Goal: Use online tool/utility

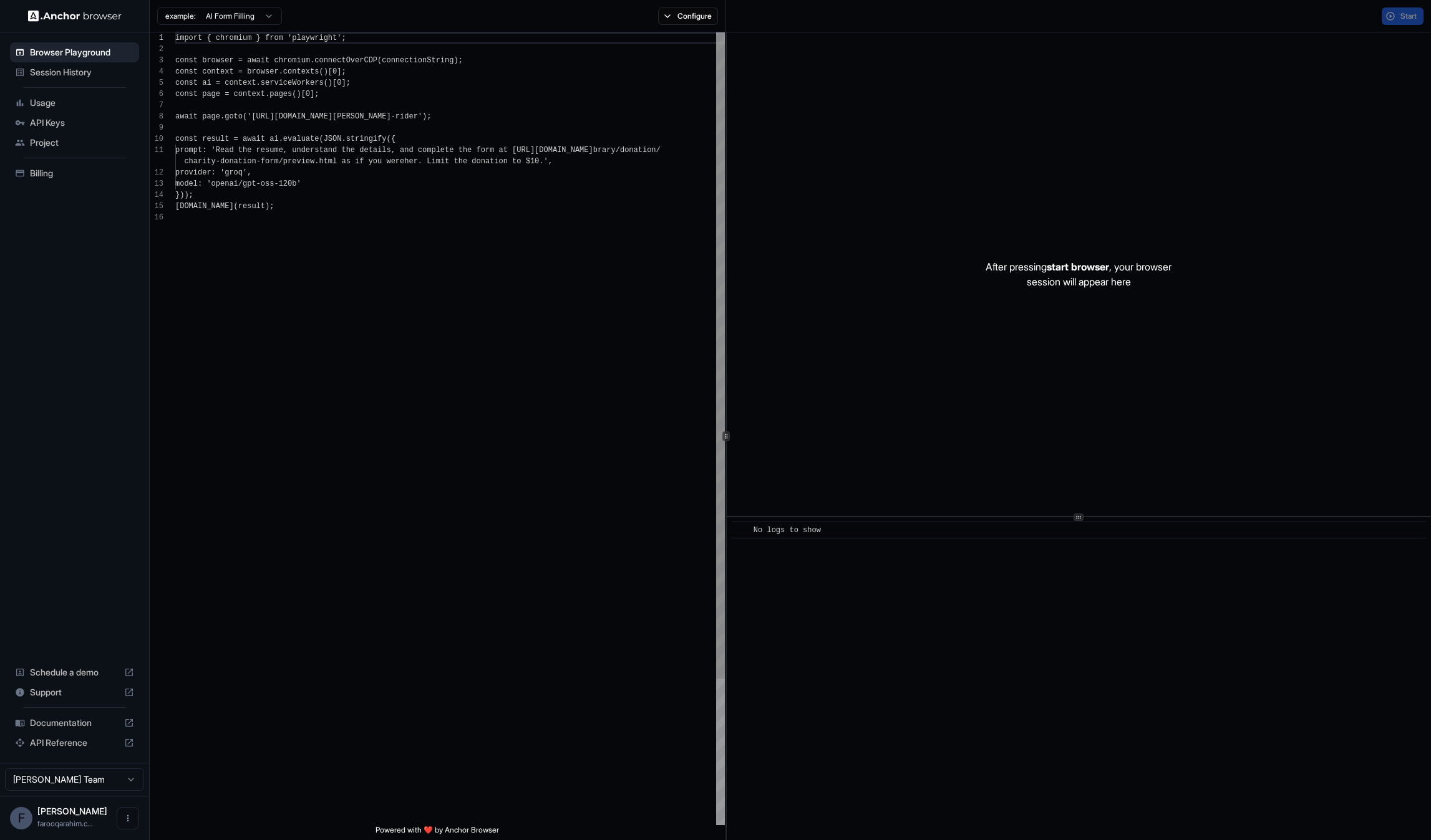
scroll to position [112, 0]
click at [1022, 275] on p "After pressing start browser , your browser session will appear here" at bounding box center [1078, 274] width 186 height 30
click at [1394, 19] on button "Start" at bounding box center [1402, 17] width 42 height 18
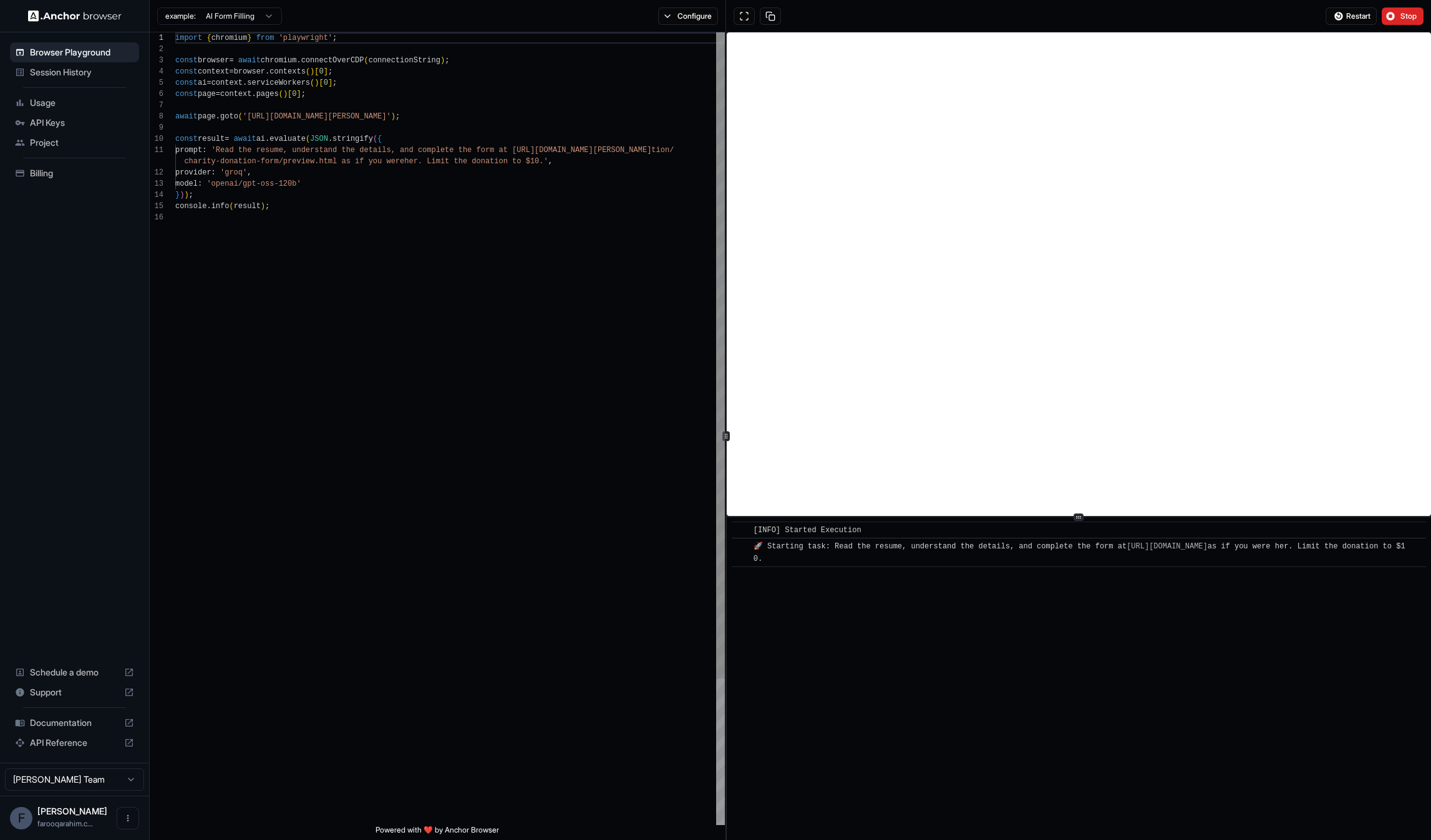
scroll to position [0, 0]
drag, startPoint x: 223, startPoint y: 150, endPoint x: 224, endPoint y: 161, distance: 11.0
click at [224, 161] on div "import { chromium } from 'playwright' ; const browser = await chromium . connec…" at bounding box center [449, 519] width 550 height 972
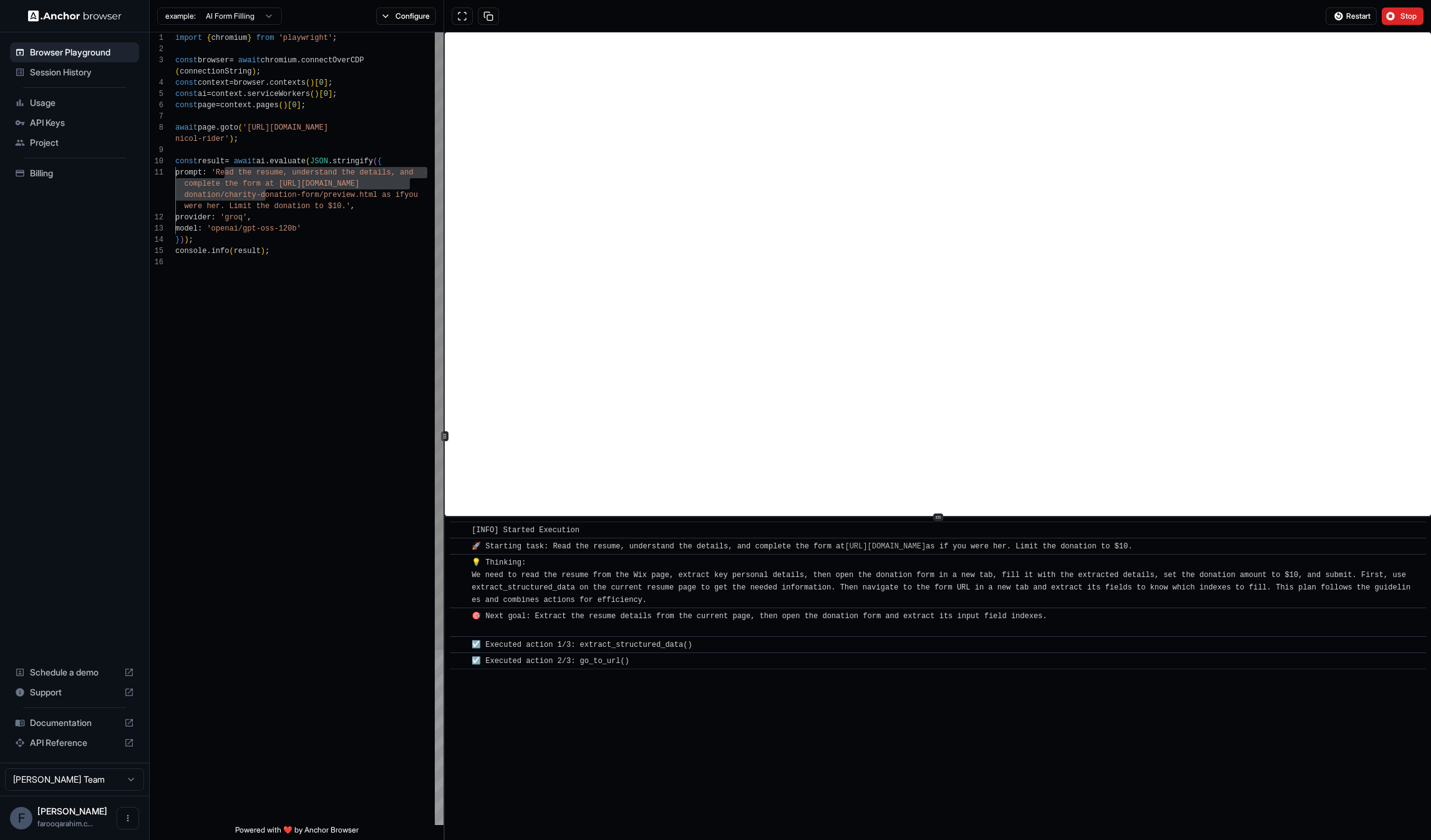
scroll to position [56, 0]
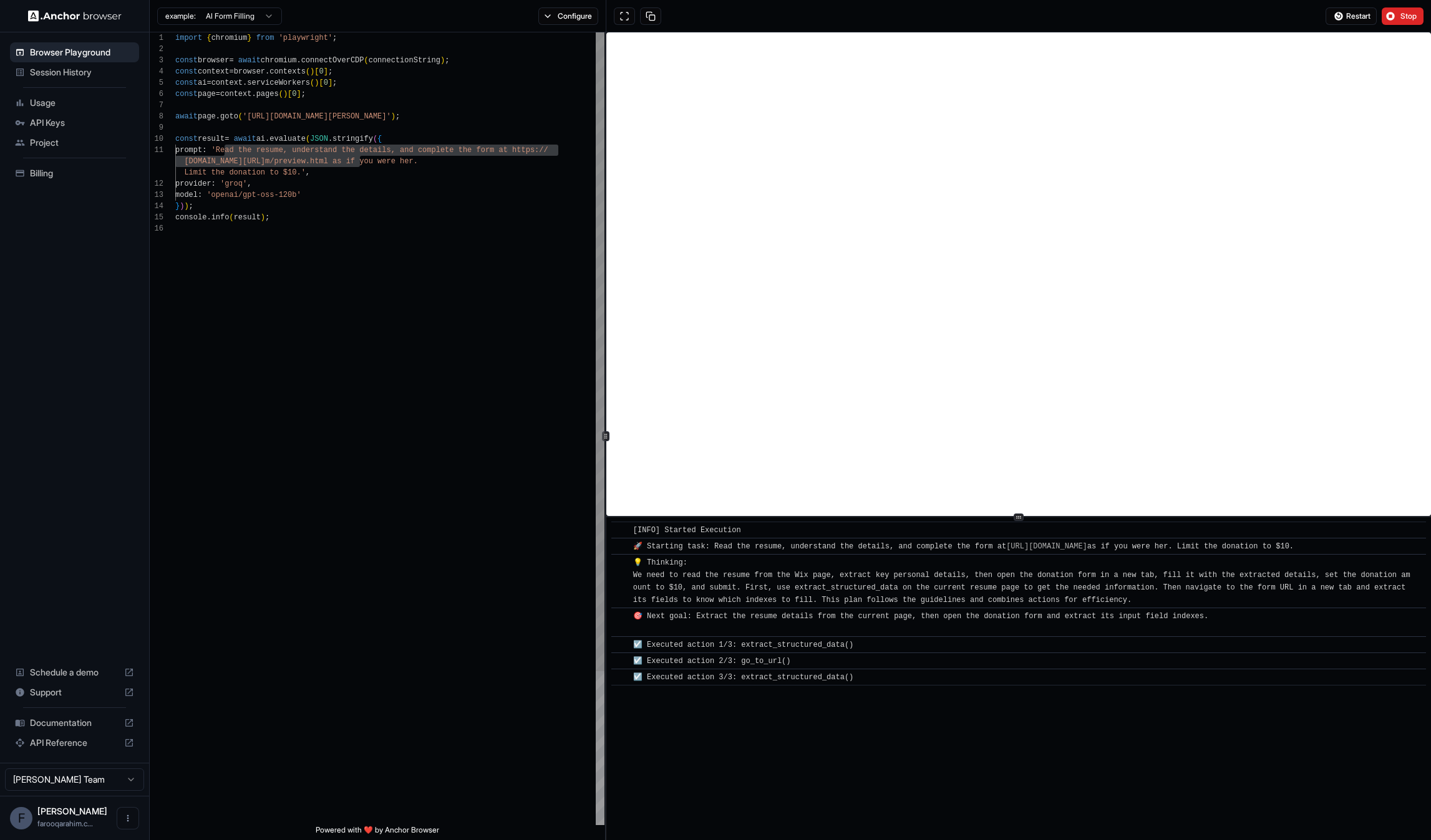
click at [606, 478] on div "1 2 3 4 5 6 7 8 9 10 11 12 13 14 15 16 import { chromium } from 'playwright' ; …" at bounding box center [791, 436] width 1281 height 808
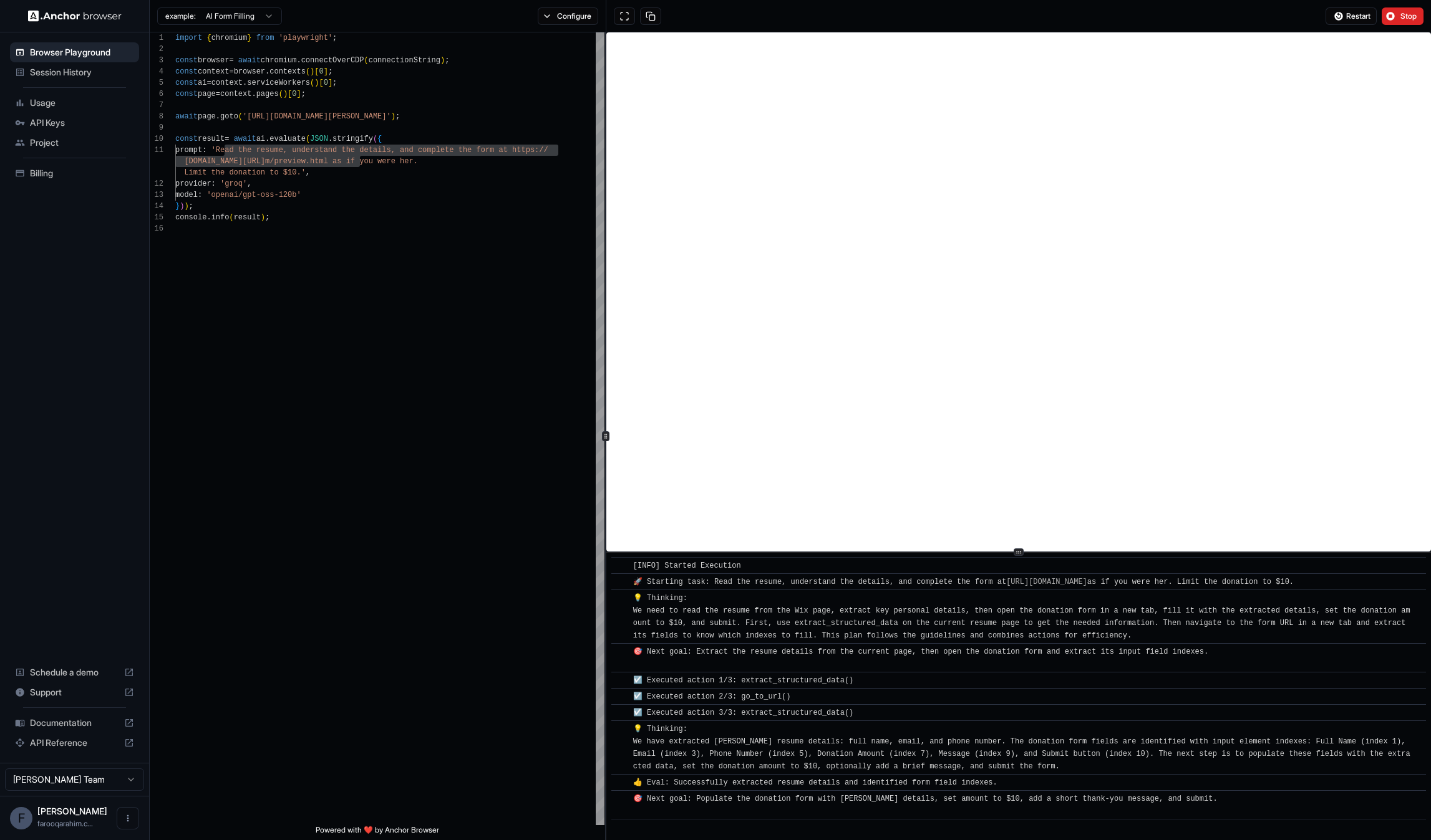
scroll to position [29, 0]
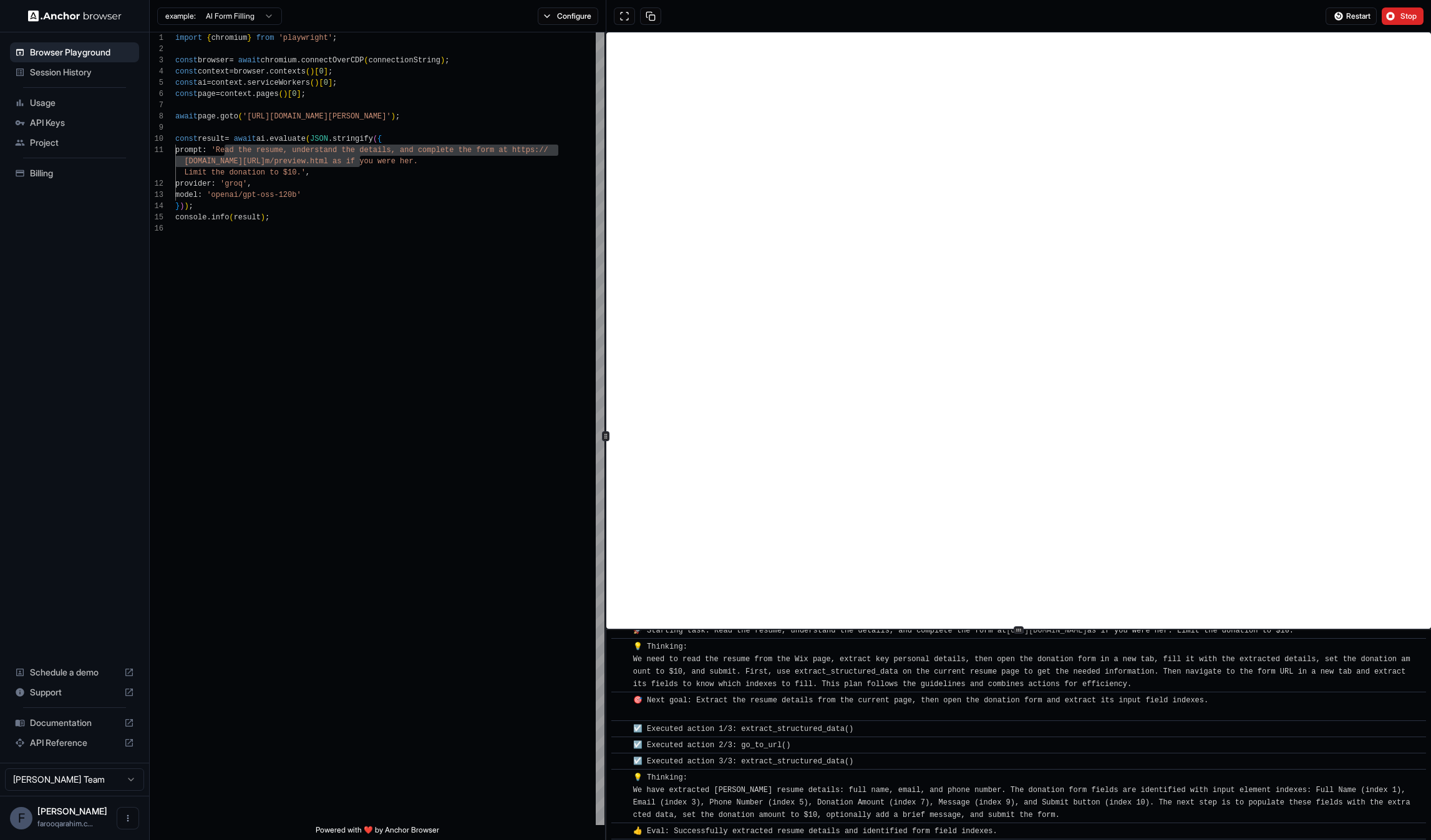
click at [650, 630] on div at bounding box center [1018, 629] width 824 height 1
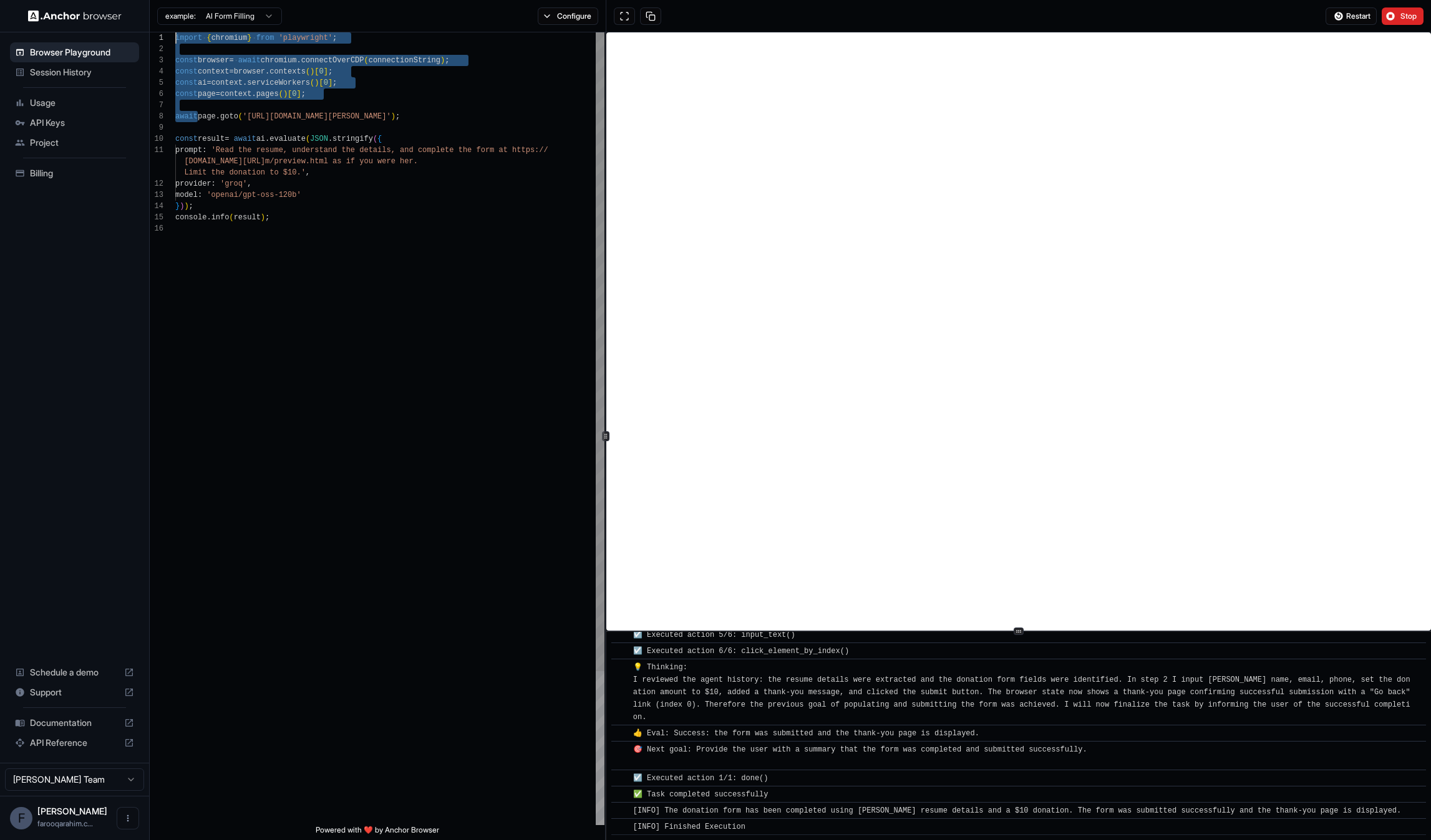
scroll to position [0, 0]
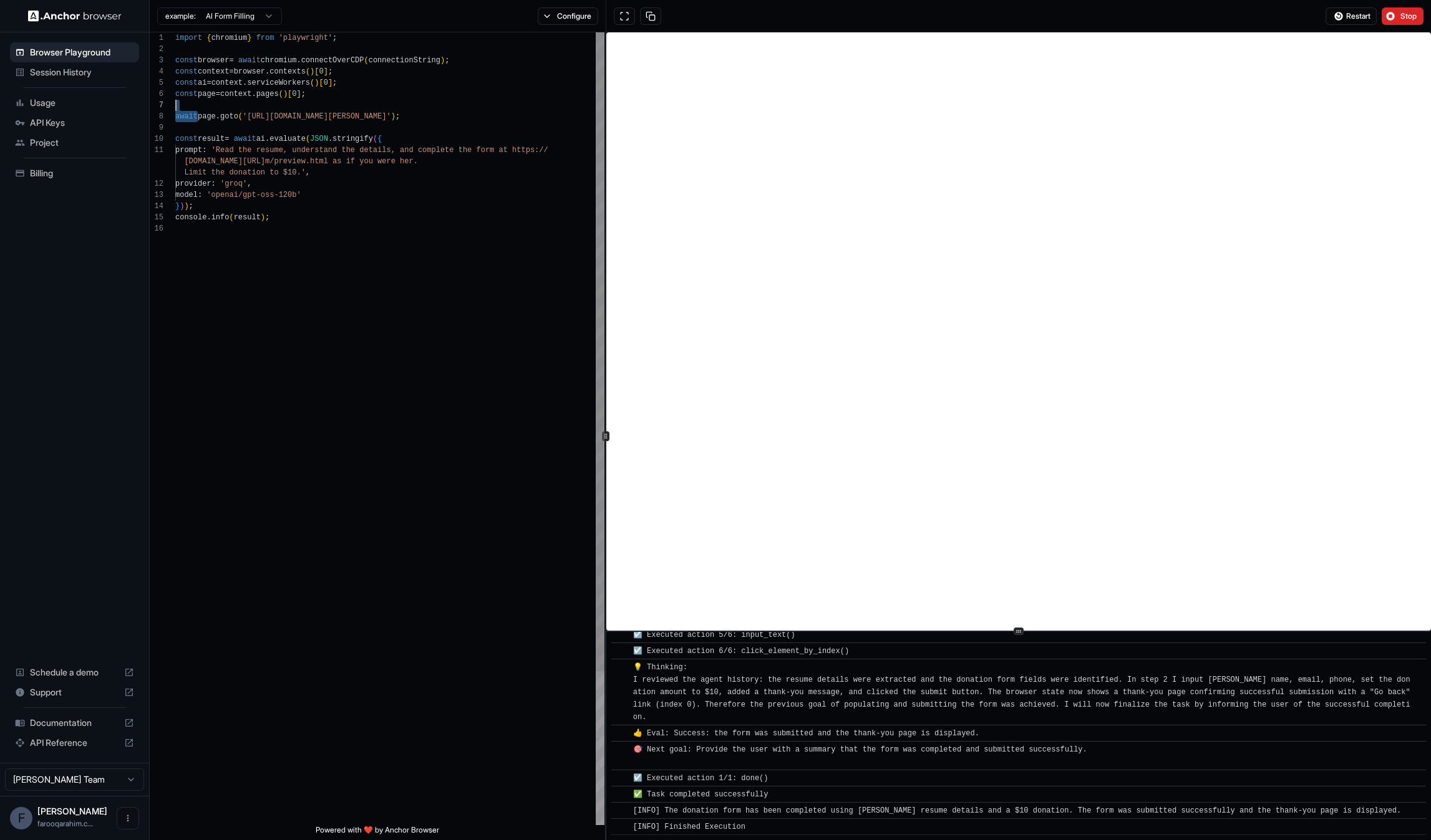
drag, startPoint x: 199, startPoint y: 113, endPoint x: 214, endPoint y: 102, distance: 18.6
click at [214, 102] on div "import { chromium } from 'playwright' ; const browser = await chromium . connec…" at bounding box center [390, 525] width 430 height 984
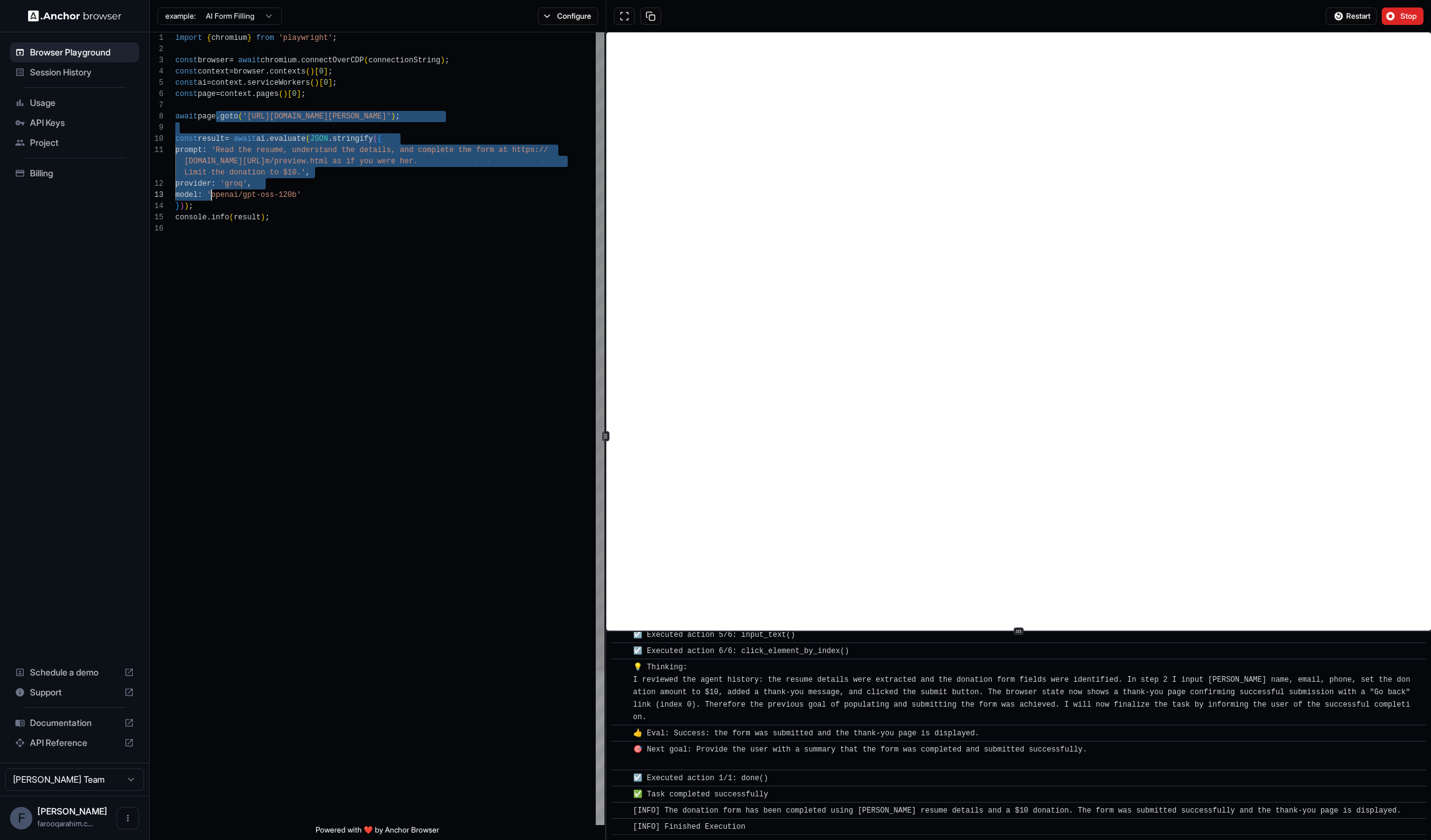
drag, startPoint x: 215, startPoint y: 111, endPoint x: 212, endPoint y: 199, distance: 88.1
click at [212, 199] on div "import { chromium } from 'playwright' ; const browser = await chromium . connec…" at bounding box center [390, 525] width 430 height 984
click at [207, 134] on div "import { chromium } from 'playwright' ; const browser = await chromium . connec…" at bounding box center [390, 525] width 430 height 984
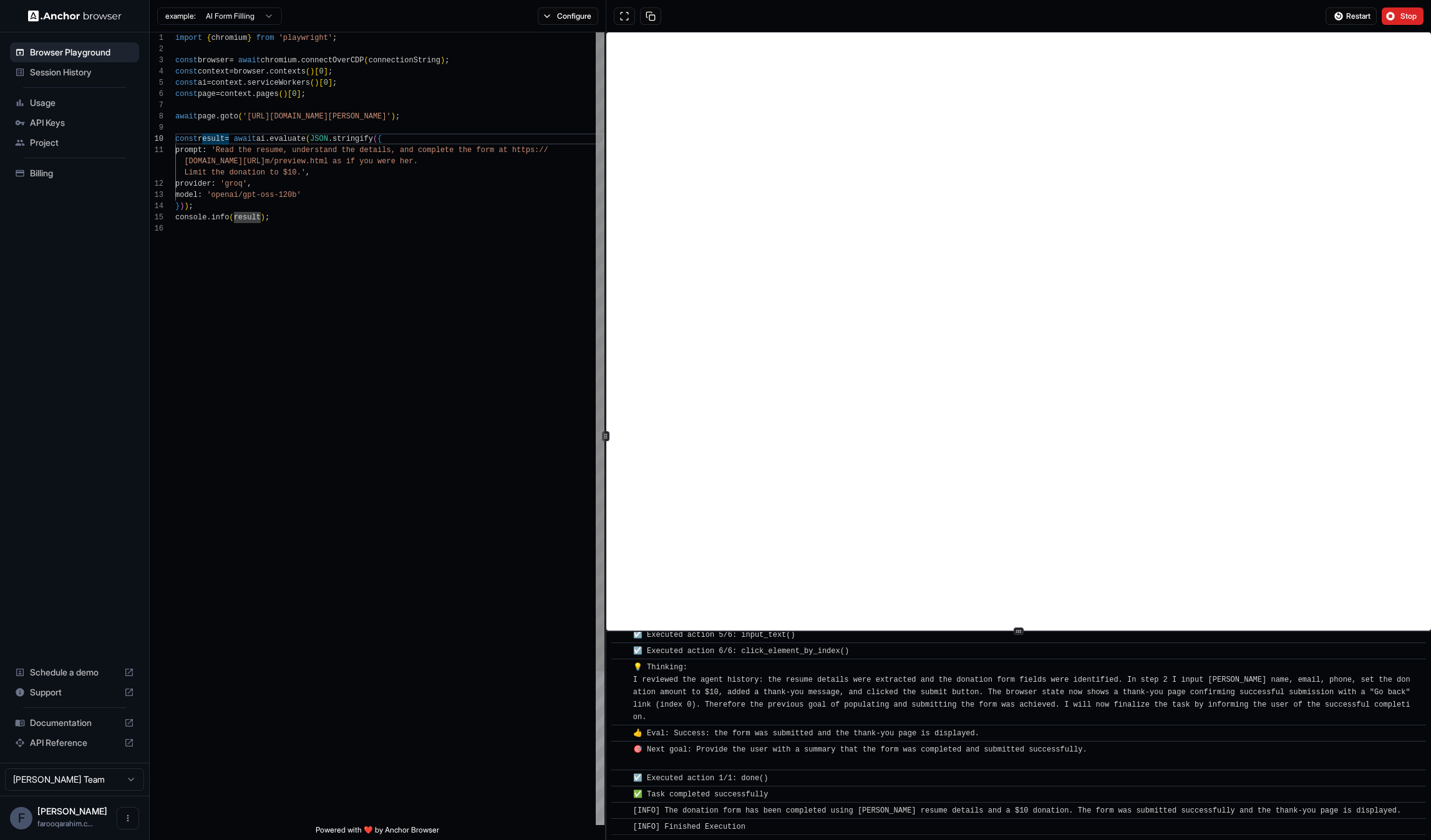
type textarea "**********"
click at [254, 170] on div "import { chromium } from 'playwright' ; const browser = await chromium . connec…" at bounding box center [390, 525] width 430 height 984
